Goal: Task Accomplishment & Management: Use online tool/utility

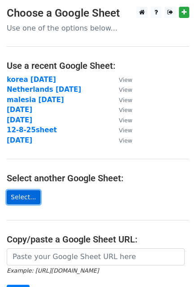
click at [22, 197] on link "Select..." at bounding box center [24, 197] width 34 height 14
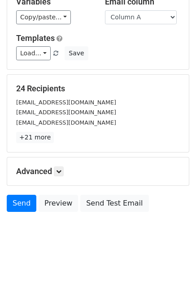
scroll to position [61, 0]
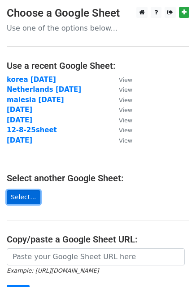
click at [27, 194] on link "Select..." at bounding box center [24, 197] width 34 height 14
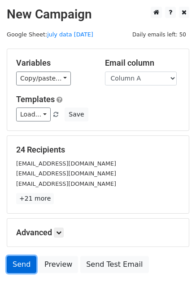
click at [15, 263] on link "Send" at bounding box center [22, 264] width 30 height 17
